Goal: Book appointment/travel/reservation

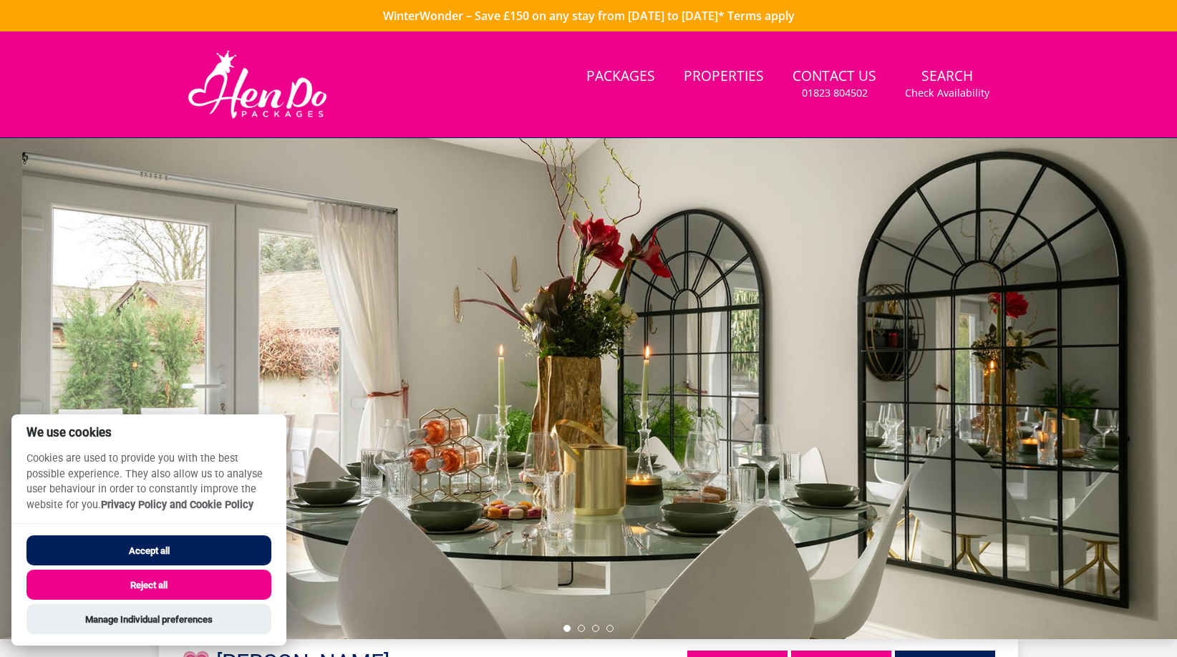
click at [229, 555] on button "Accept all" at bounding box center [148, 550] width 245 height 30
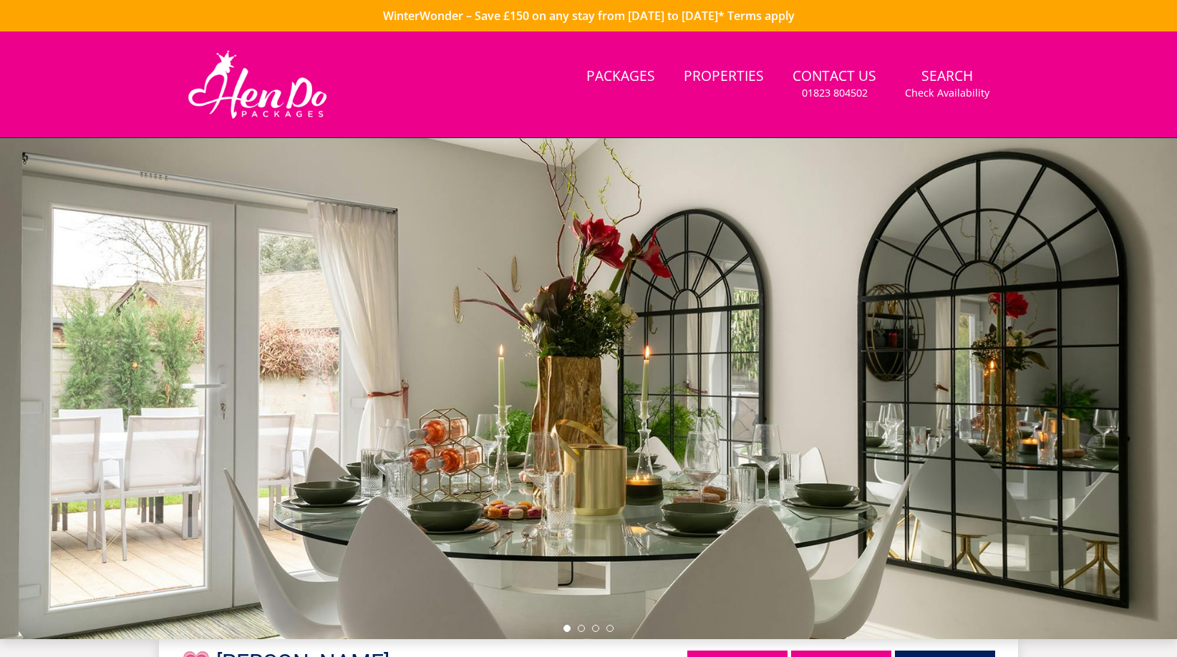
scroll to position [6, 0]
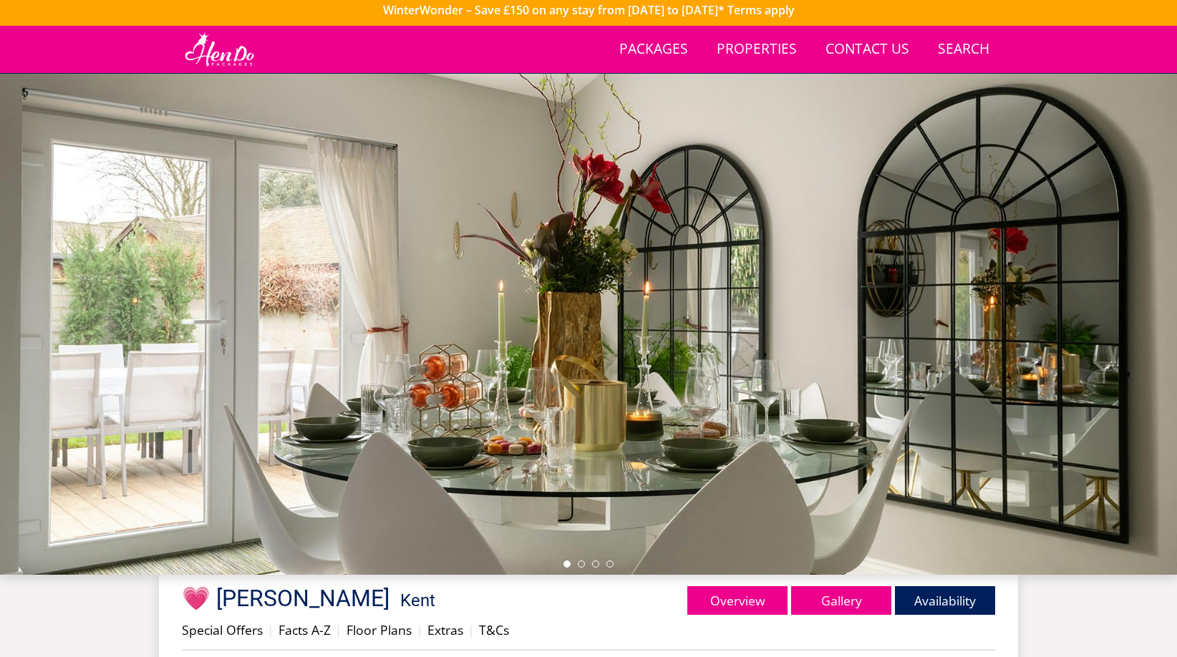
drag, startPoint x: 810, startPoint y: 340, endPoint x: 380, endPoint y: 348, distance: 430.2
click at [427, 346] on div at bounding box center [588, 324] width 1177 height 501
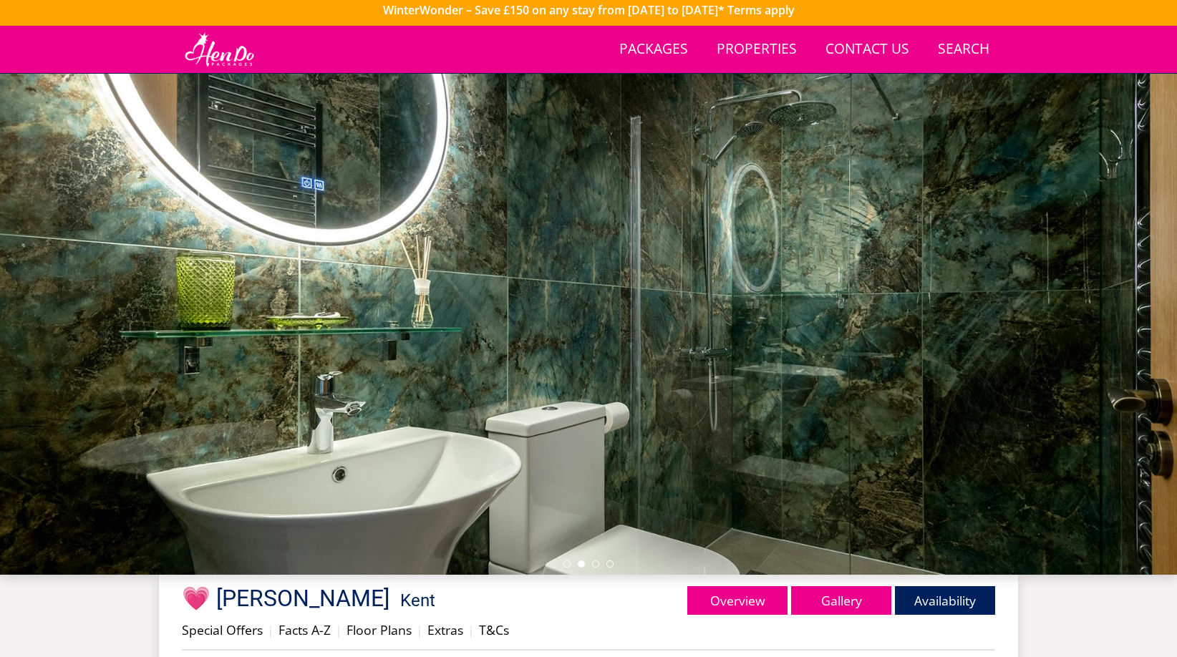
click at [928, 325] on div at bounding box center [588, 324] width 1177 height 501
click at [1094, 319] on div at bounding box center [588, 324] width 1177 height 501
drag, startPoint x: 574, startPoint y: 316, endPoint x: 495, endPoint y: 318, distance: 79.5
click at [523, 317] on div at bounding box center [588, 324] width 1177 height 501
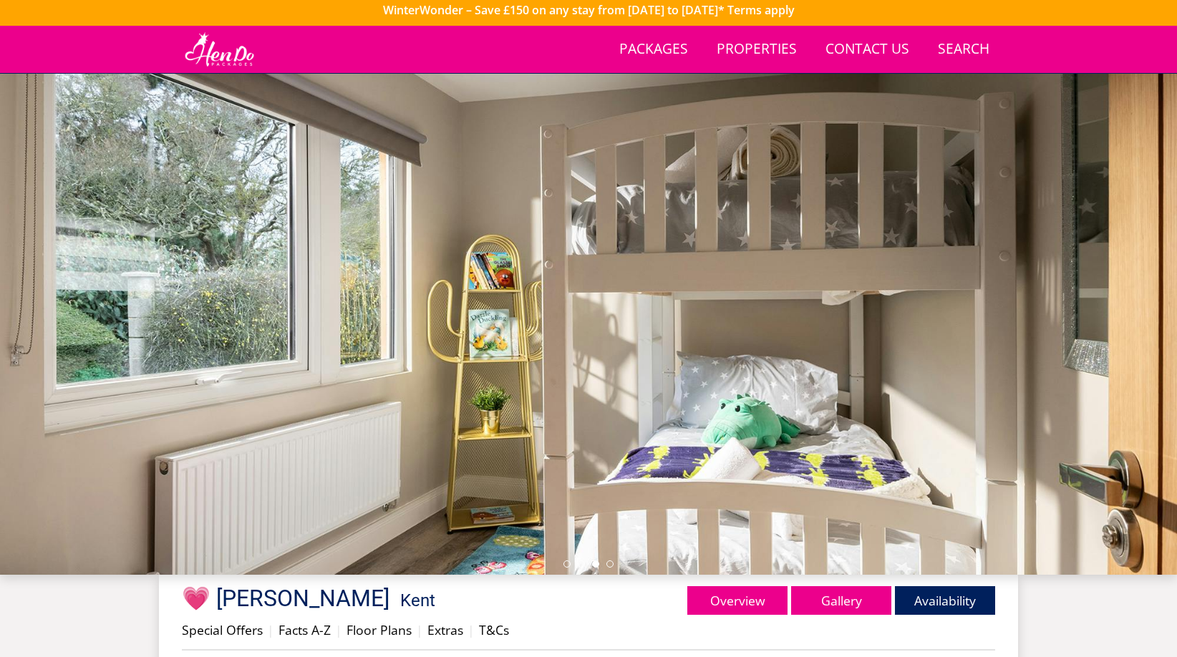
drag, startPoint x: 806, startPoint y: 338, endPoint x: 339, endPoint y: 335, distance: 467.3
click at [366, 337] on div at bounding box center [588, 324] width 1177 height 501
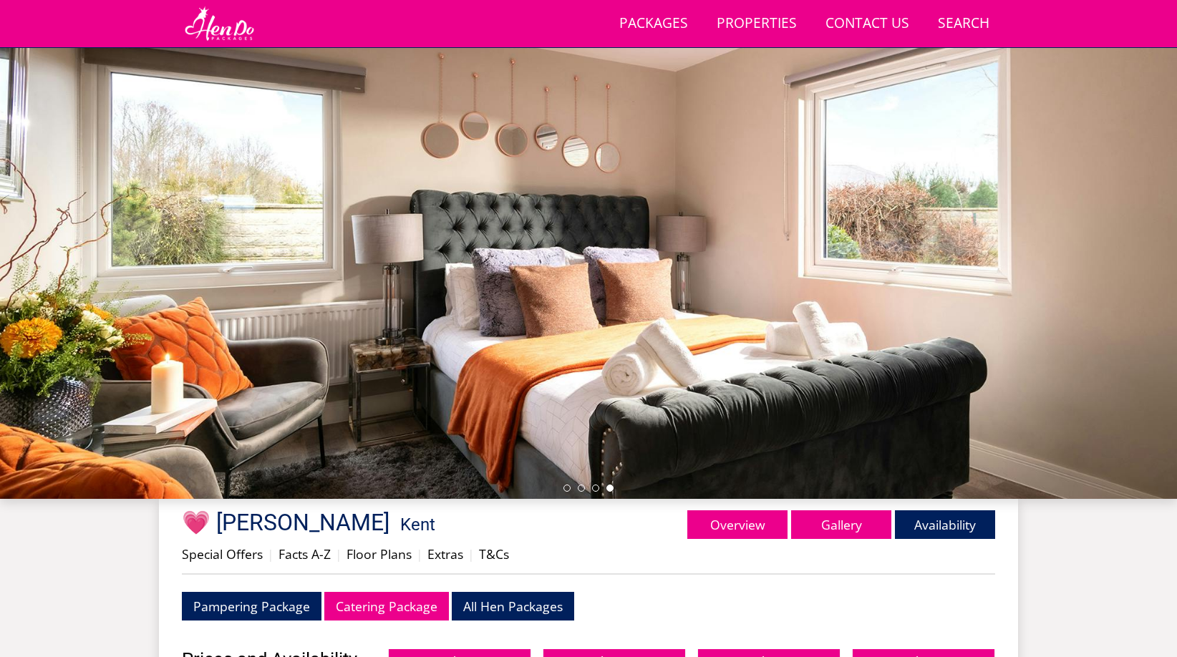
scroll to position [77, 0]
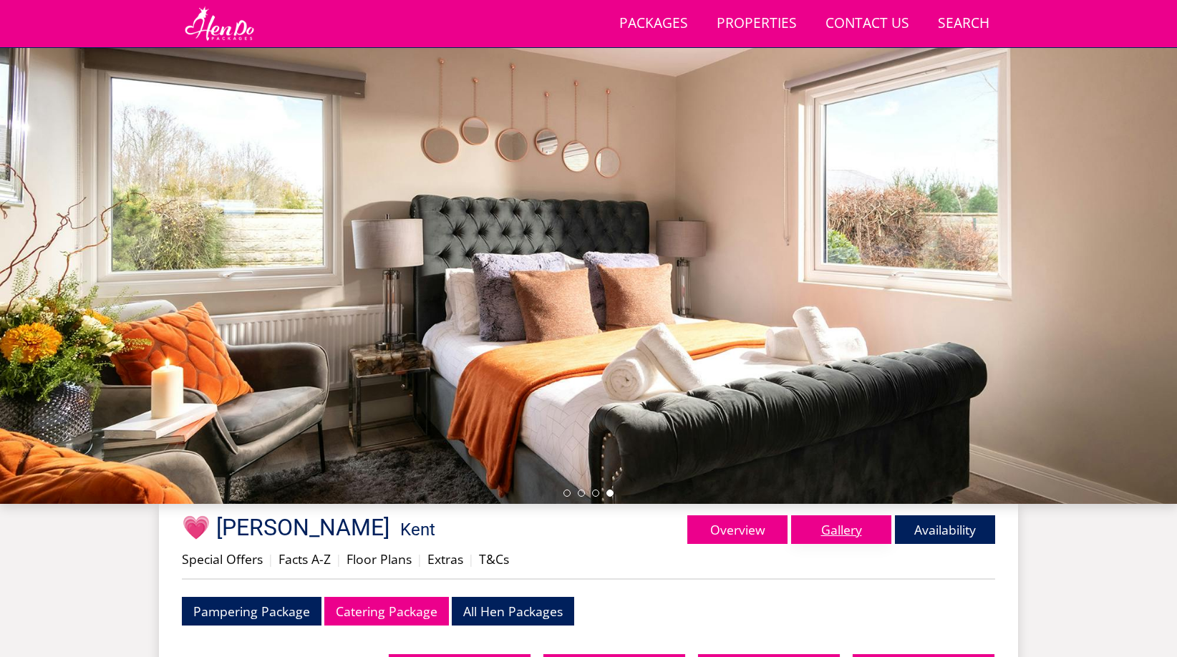
click at [875, 530] on link "Gallery" at bounding box center [841, 529] width 100 height 29
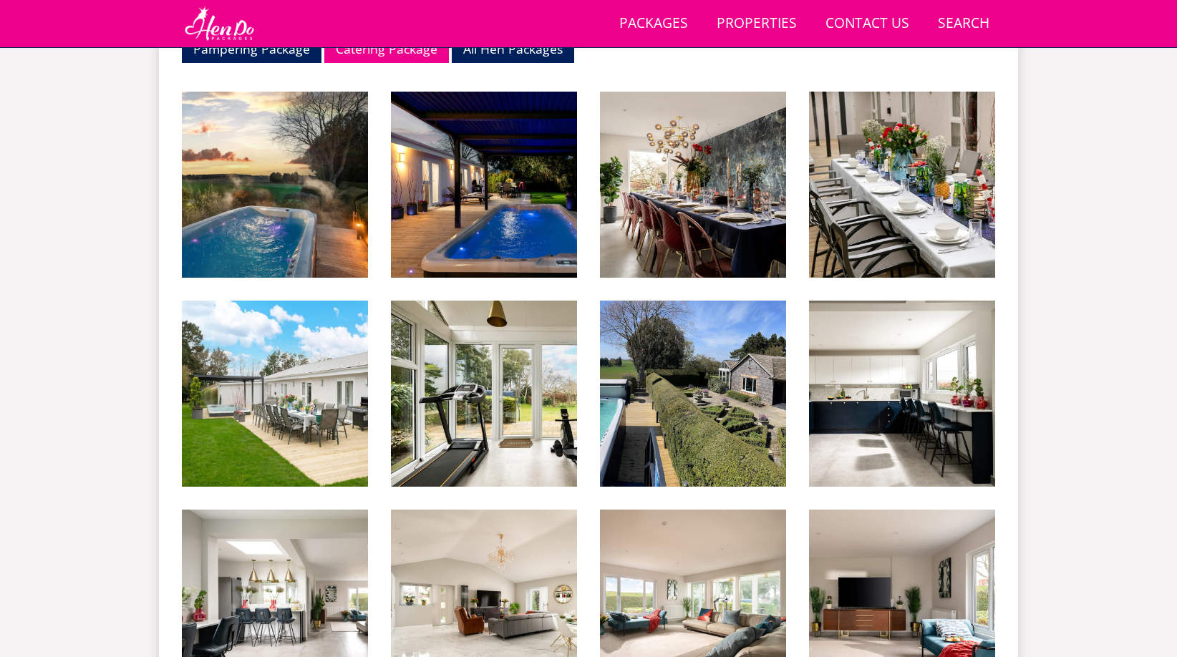
scroll to position [336, 0]
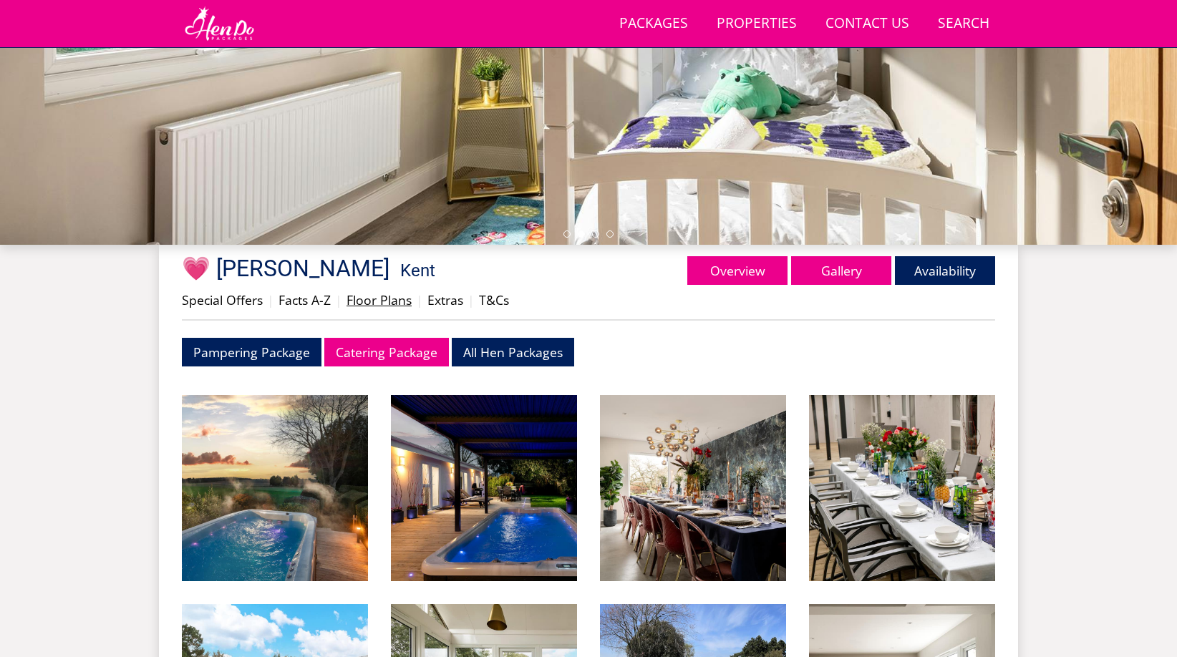
click at [393, 303] on link "Floor Plans" at bounding box center [378, 299] width 65 height 17
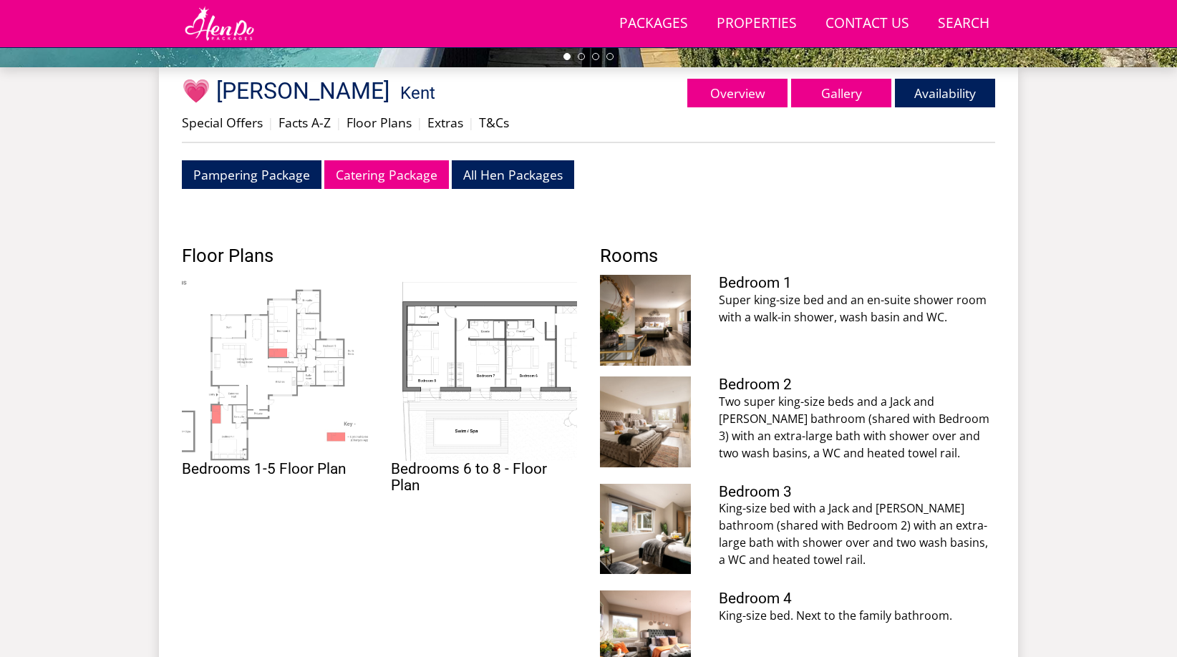
scroll to position [522, 0]
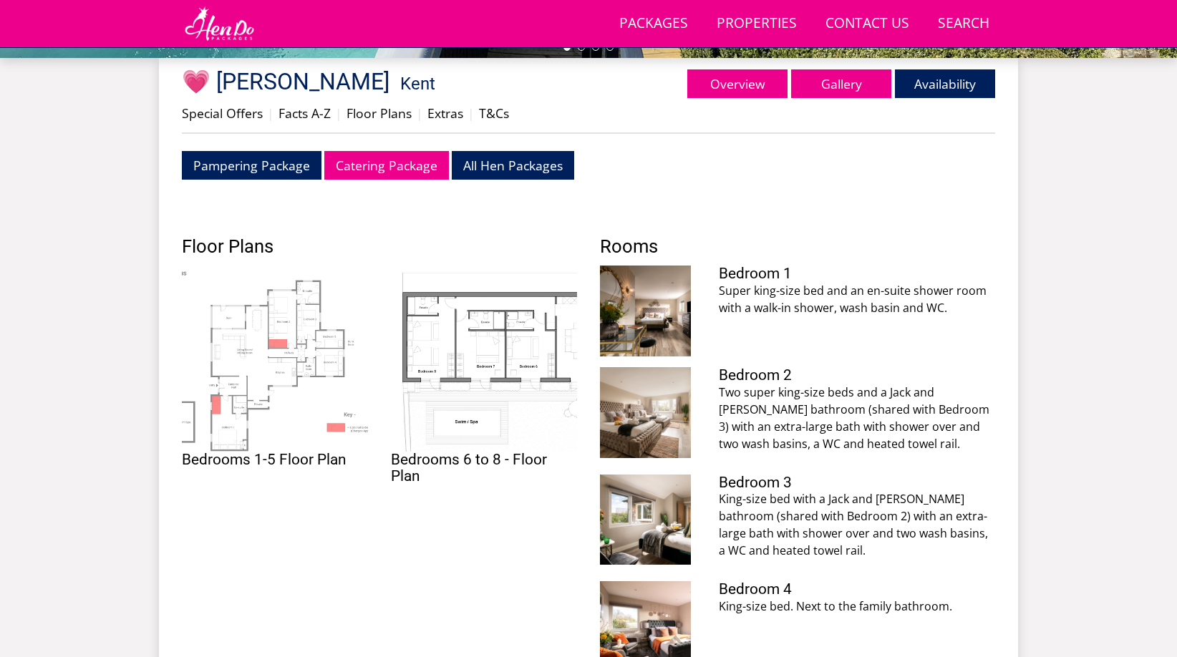
click at [266, 346] on img at bounding box center [275, 359] width 186 height 186
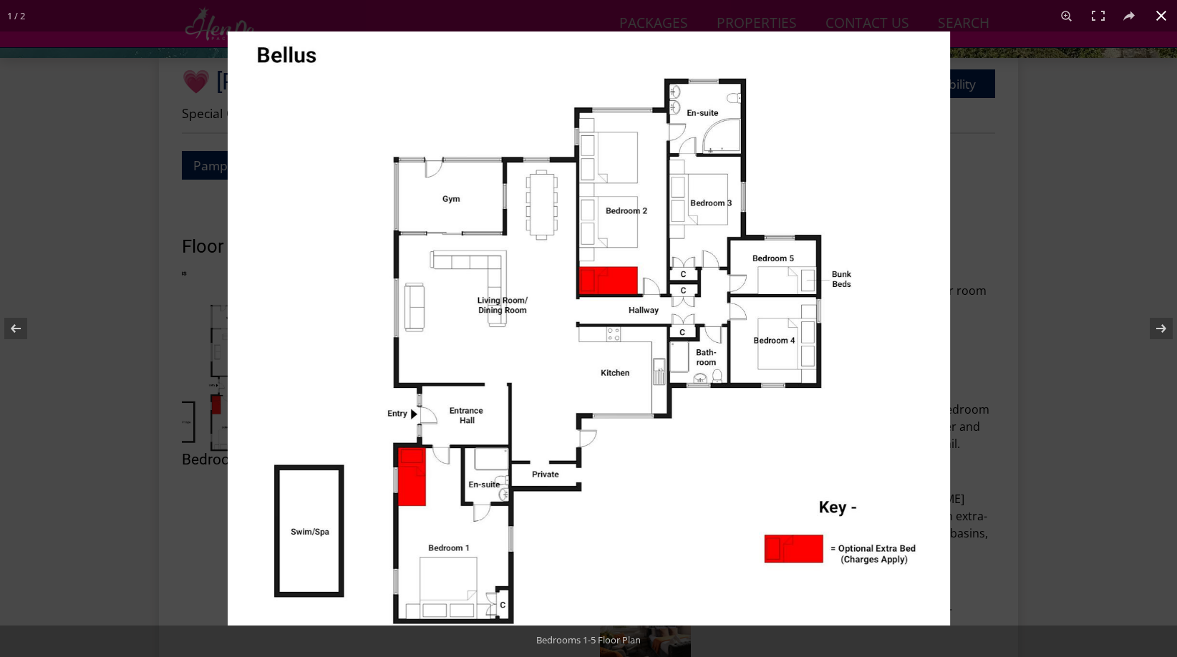
click at [1045, 386] on div at bounding box center [816, 359] width 1177 height 657
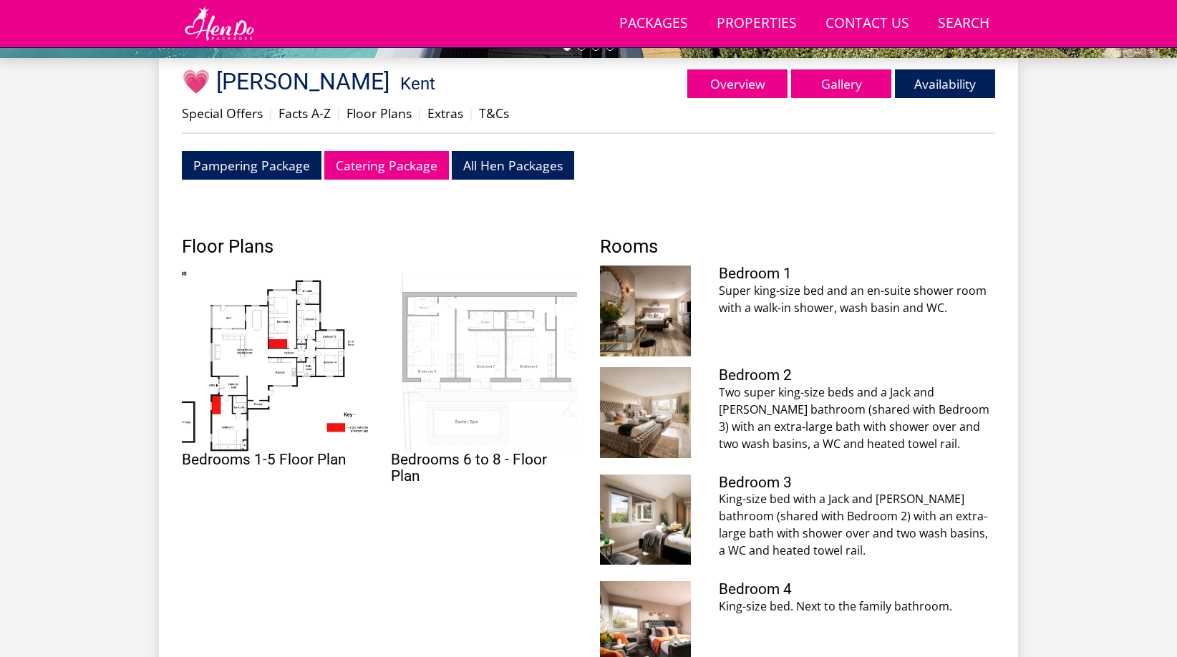
click at [481, 338] on img at bounding box center [484, 359] width 186 height 186
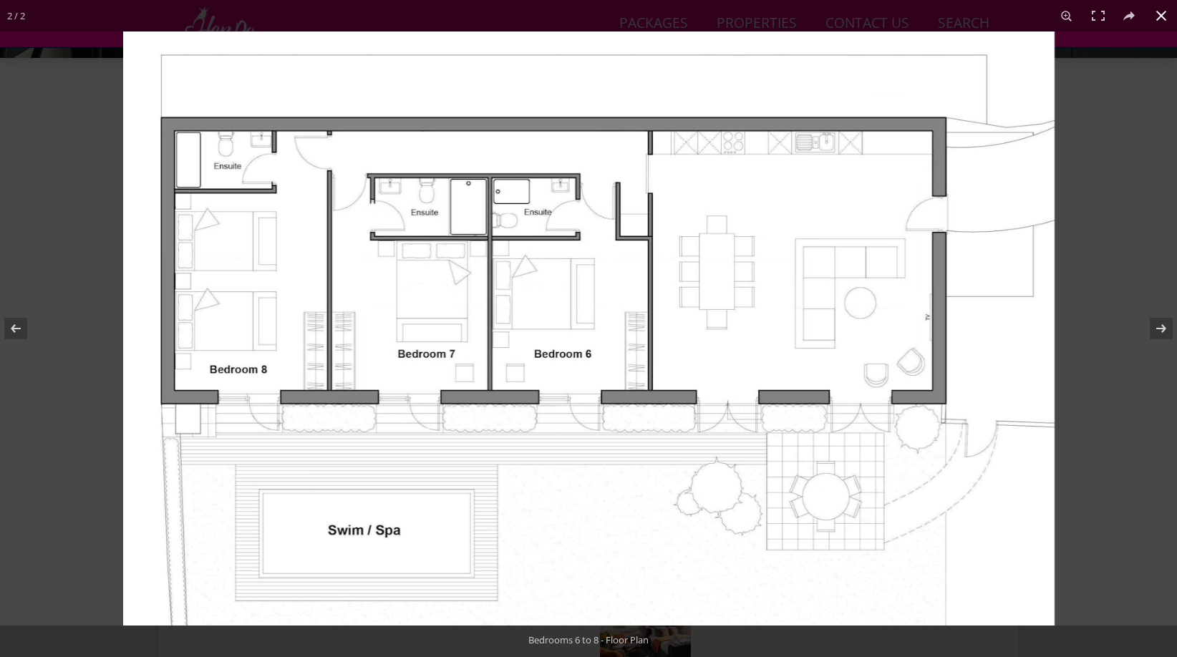
click at [1141, 223] on div at bounding box center [711, 359] width 1177 height 657
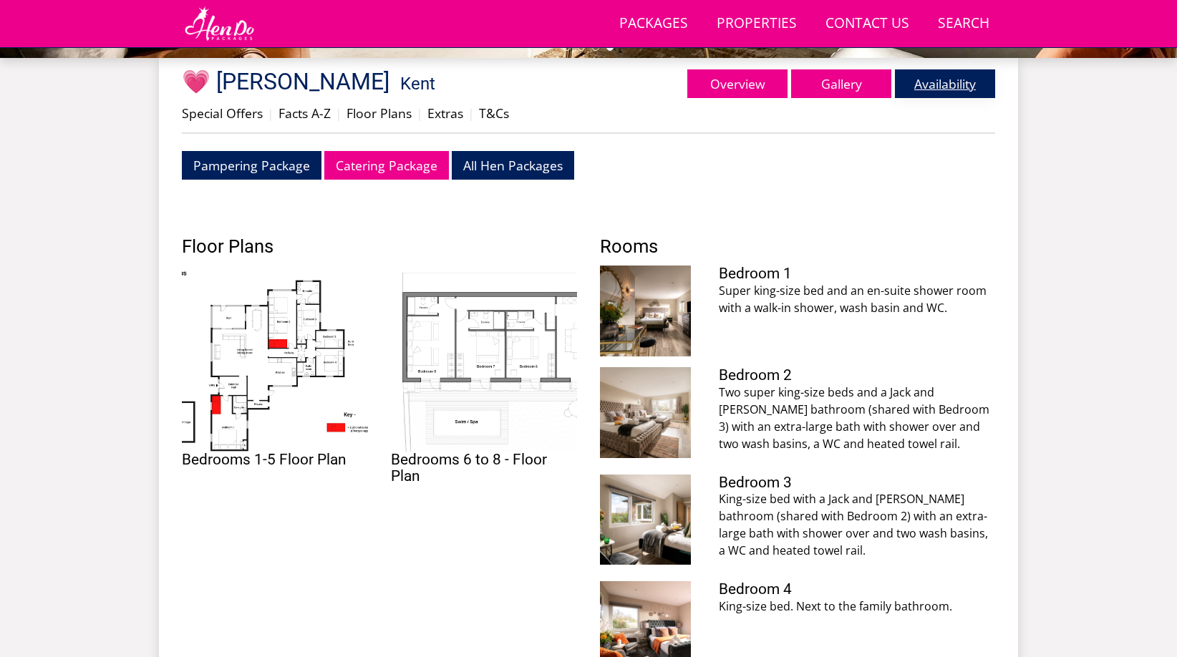
click at [954, 84] on link "Availability" at bounding box center [945, 83] width 100 height 29
